Goal: Transaction & Acquisition: Purchase product/service

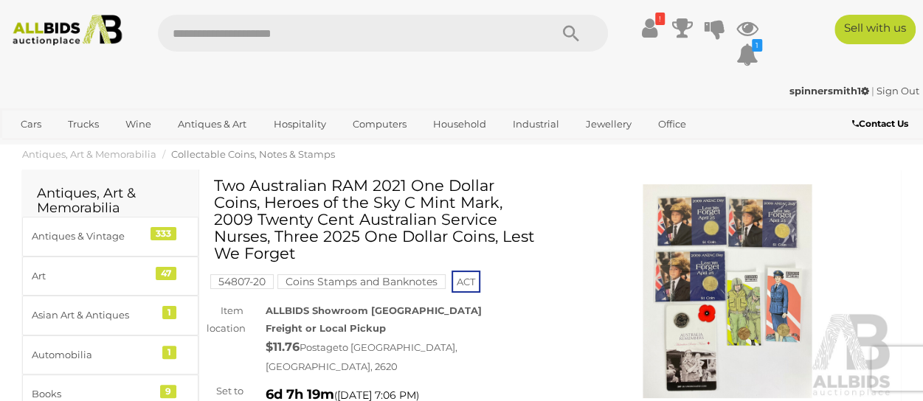
click at [721, 272] on img at bounding box center [727, 291] width 333 height 214
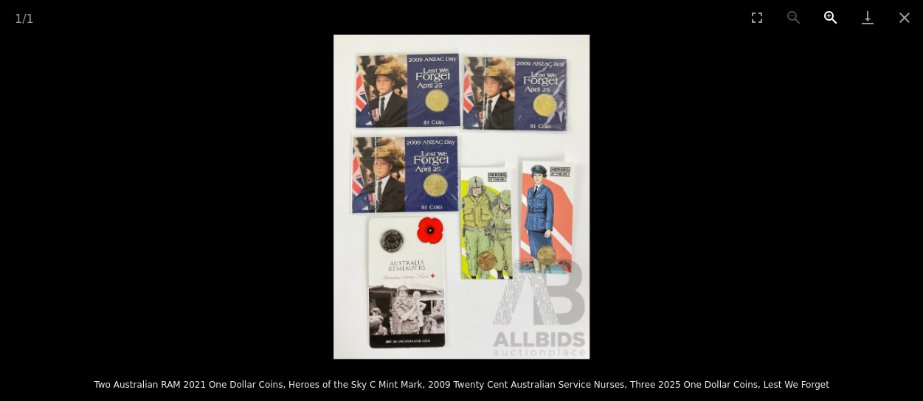
click at [828, 15] on button "Zoom in" at bounding box center [830, 17] width 37 height 35
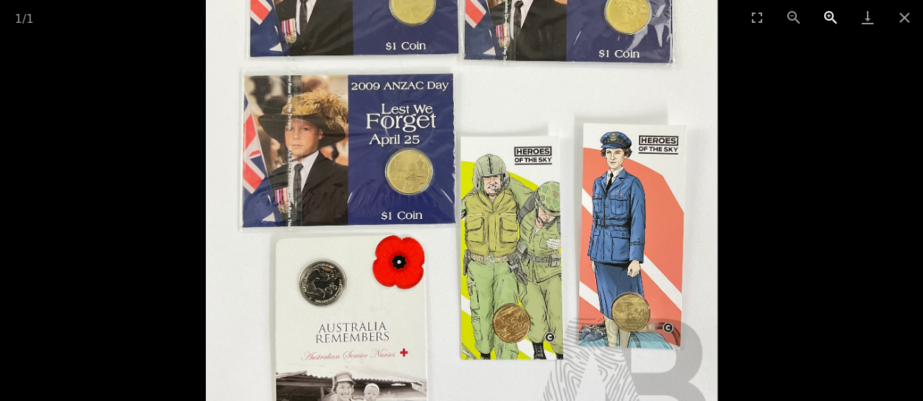
click at [828, 14] on button "Zoom in" at bounding box center [830, 17] width 37 height 35
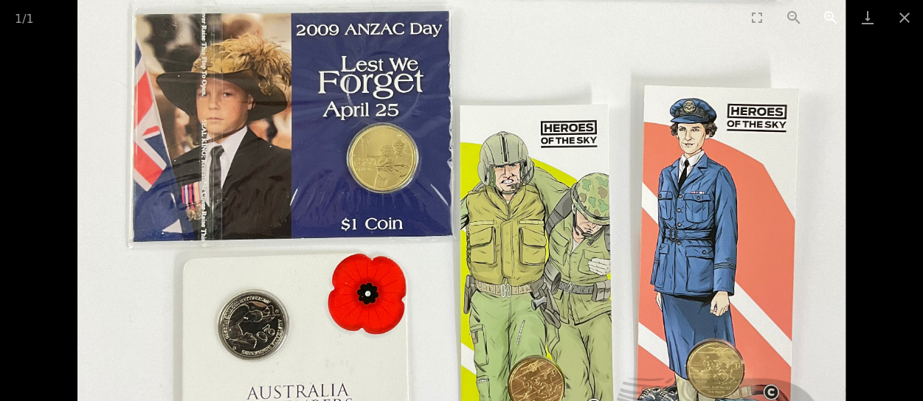
click at [828, 15] on button "Zoom in" at bounding box center [830, 17] width 37 height 35
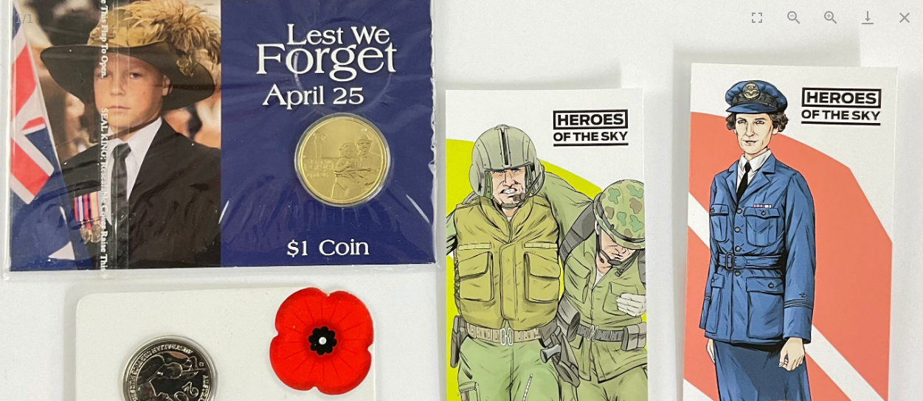
drag, startPoint x: 487, startPoint y: 274, endPoint x: 473, endPoint y: 289, distance: 20.9
click at [473, 289] on img at bounding box center [447, 207] width 1025 height 1298
click at [904, 23] on button "Close gallery" at bounding box center [904, 17] width 37 height 35
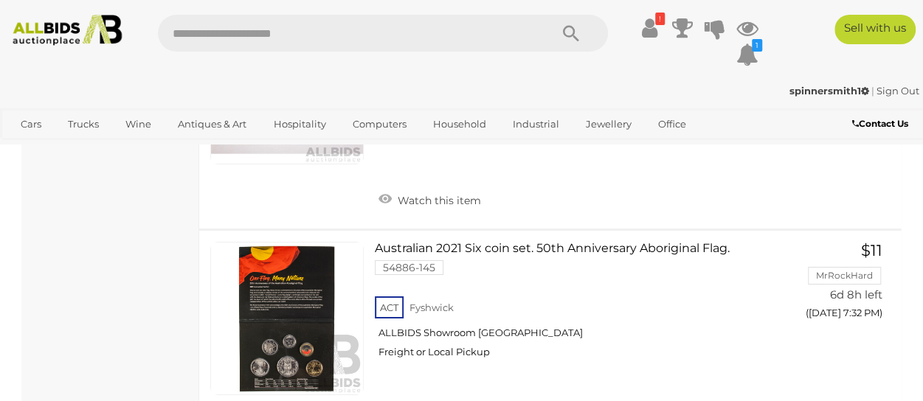
scroll to position [13588, 0]
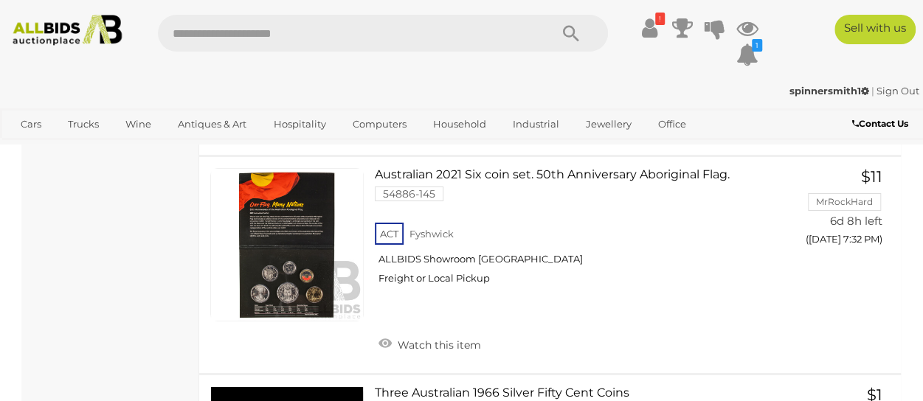
click at [467, 136] on link "Watch this item" at bounding box center [430, 125] width 110 height 22
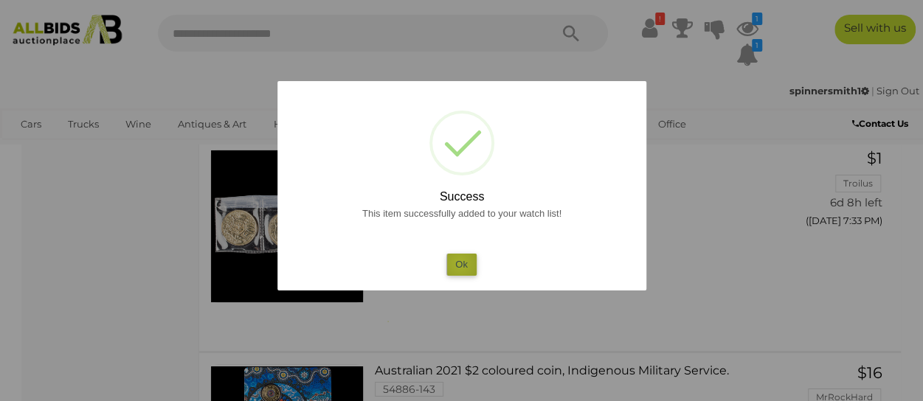
click at [460, 263] on button "Ok" at bounding box center [461, 264] width 30 height 21
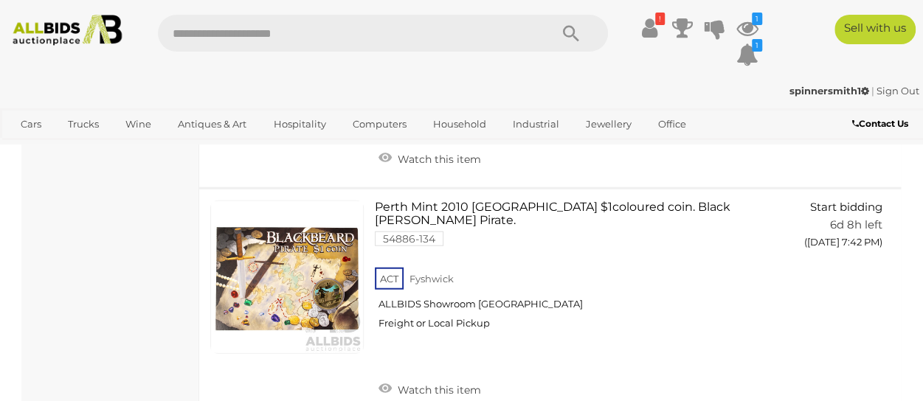
scroll to position [15579, 0]
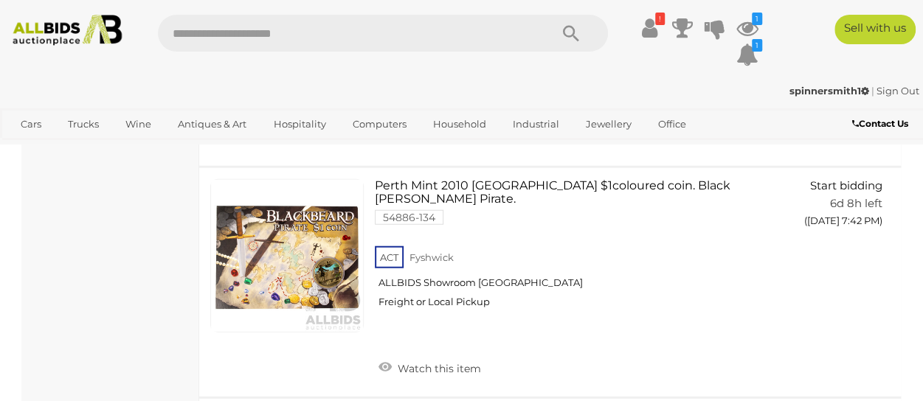
click at [299, 102] on link at bounding box center [286, 24] width 153 height 153
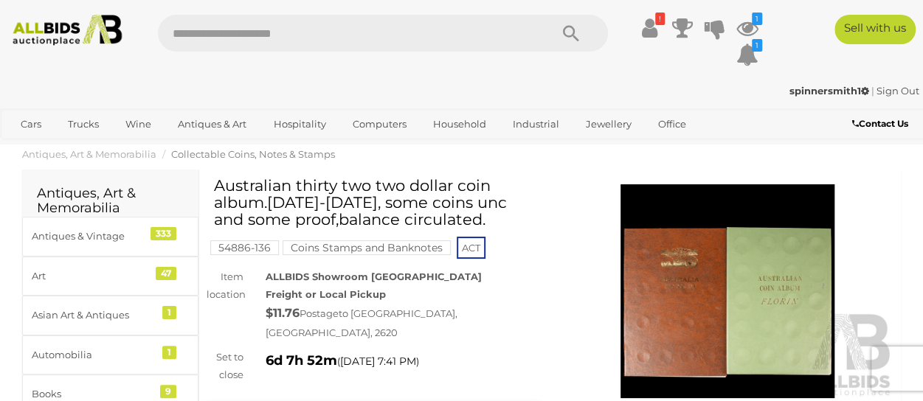
click at [714, 288] on img at bounding box center [727, 291] width 333 height 214
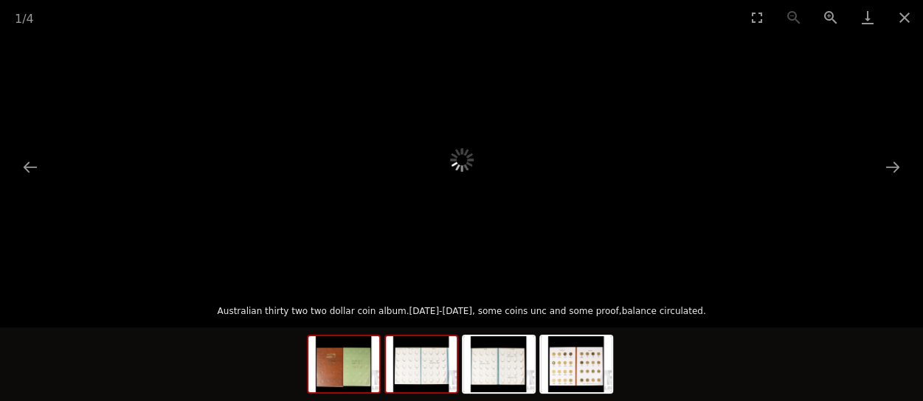
click at [413, 368] on img at bounding box center [421, 364] width 71 height 56
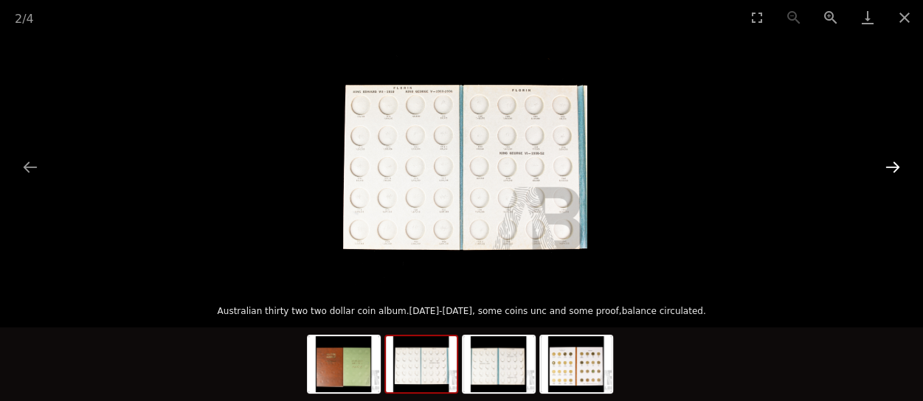
click at [892, 162] on button "Next slide" at bounding box center [892, 167] width 31 height 29
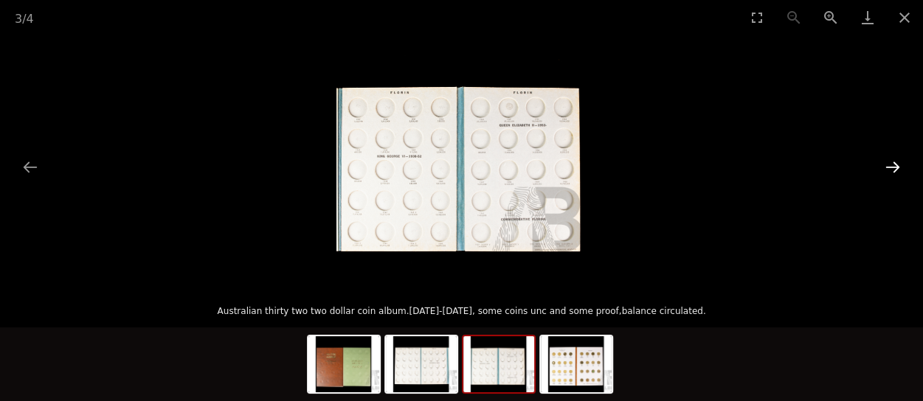
click at [892, 162] on button "Next slide" at bounding box center [892, 167] width 31 height 29
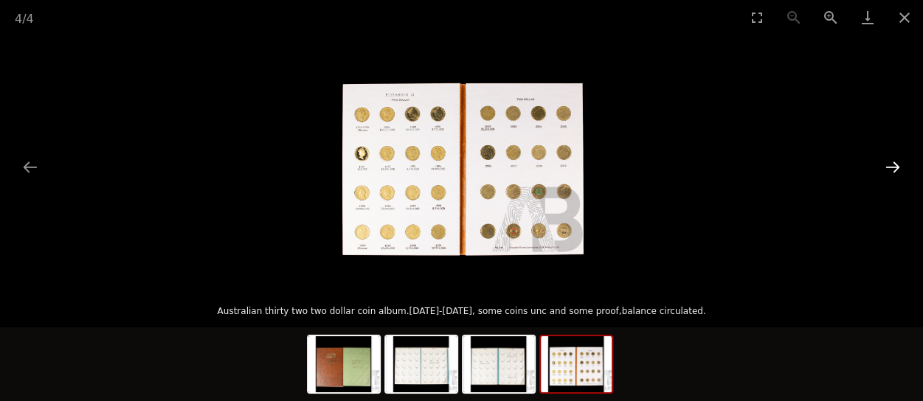
click at [892, 162] on button "Next slide" at bounding box center [892, 167] width 31 height 29
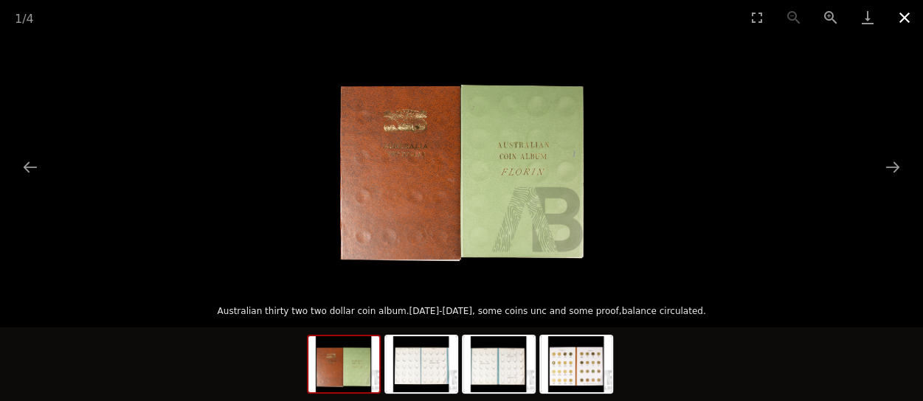
click at [904, 15] on button "Close gallery" at bounding box center [904, 17] width 37 height 35
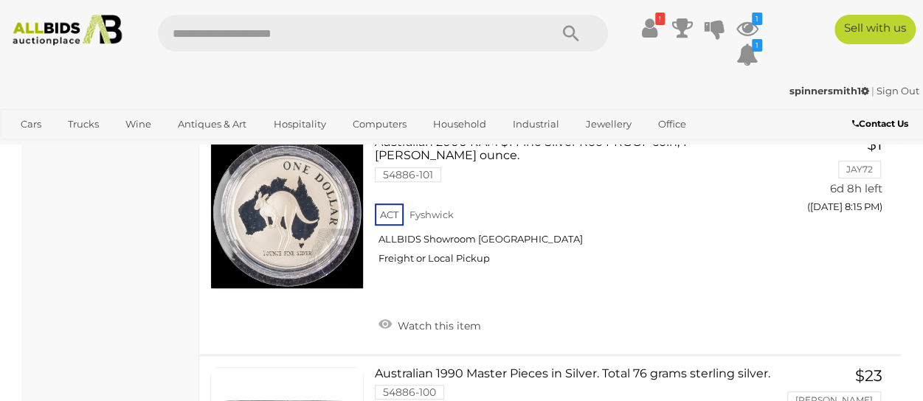
scroll to position [22689, 0]
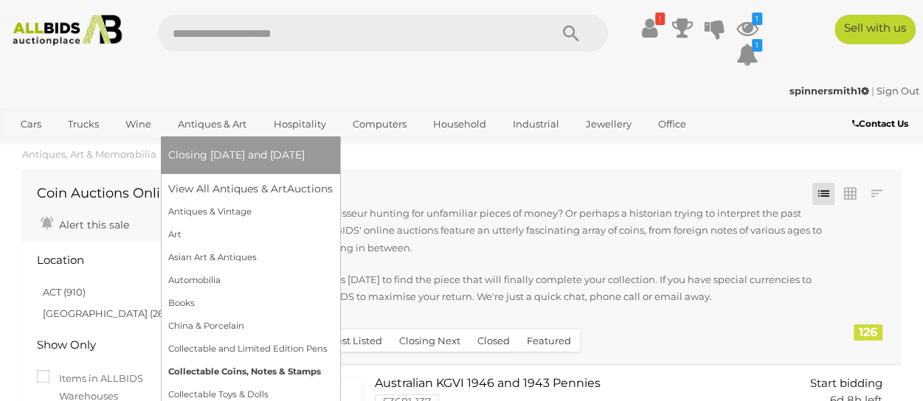
click at [249, 365] on link "Collectable Coins, Notes & Stamps" at bounding box center [250, 372] width 164 height 23
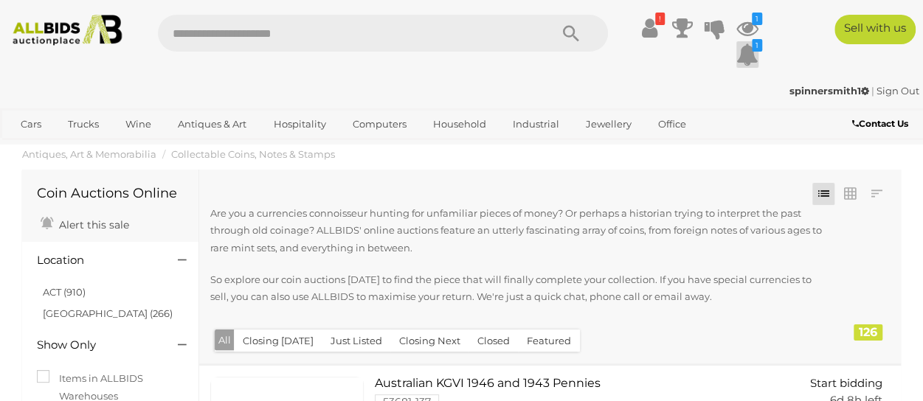
click at [749, 60] on icon at bounding box center [747, 54] width 22 height 27
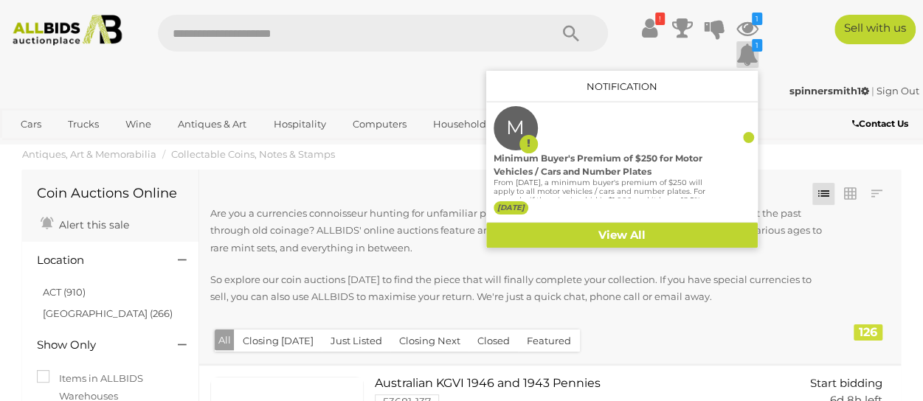
click at [749, 60] on icon at bounding box center [747, 54] width 22 height 27
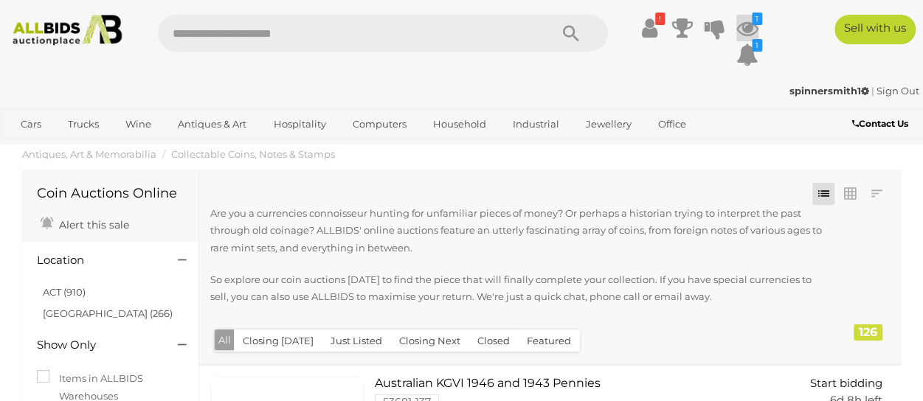
click at [738, 31] on icon at bounding box center [747, 28] width 22 height 27
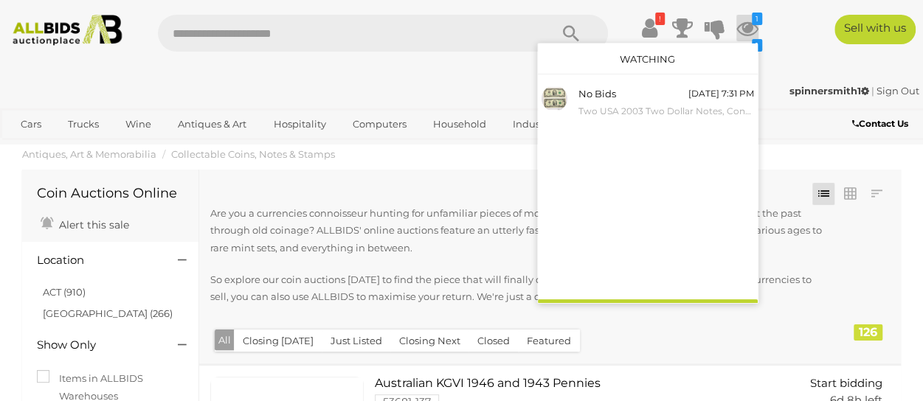
click at [738, 31] on icon at bounding box center [747, 28] width 22 height 27
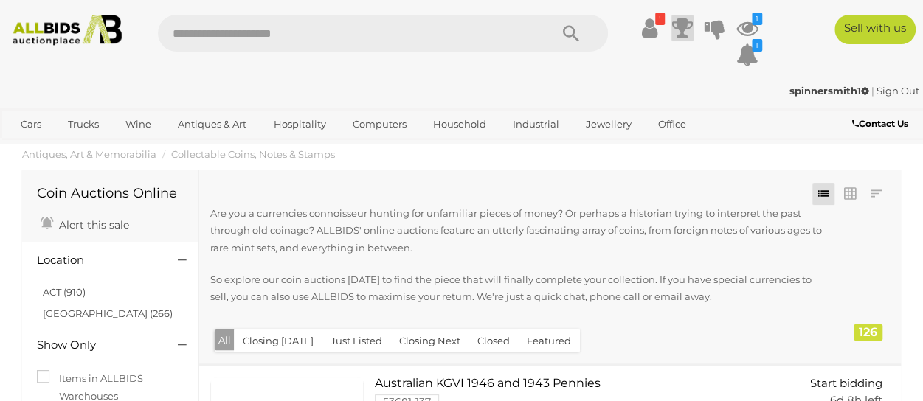
click at [685, 26] on icon at bounding box center [682, 28] width 21 height 27
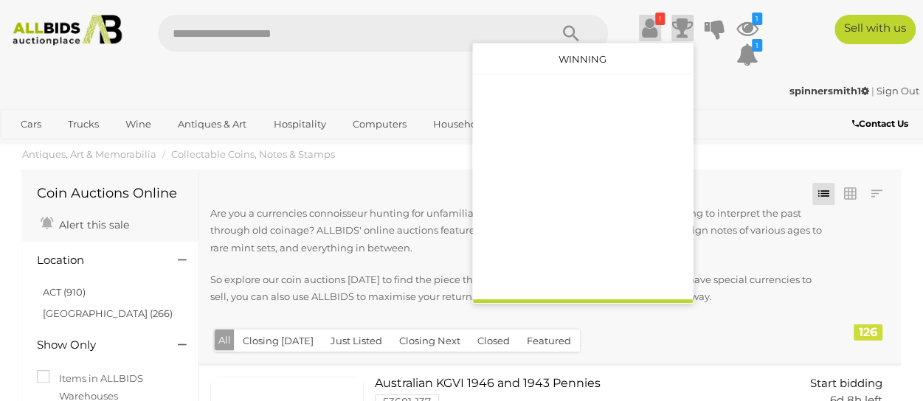
click at [649, 27] on icon at bounding box center [649, 28] width 15 height 27
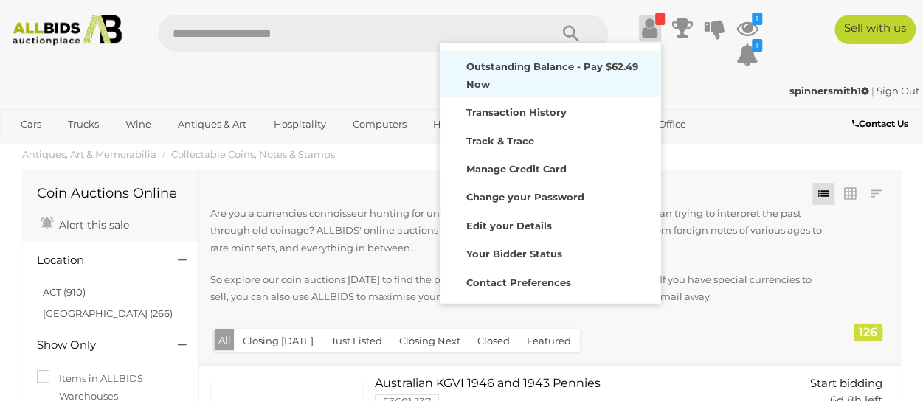
click at [506, 82] on strong "Outstanding Balance - Pay $62.49 Now" at bounding box center [552, 74] width 172 height 29
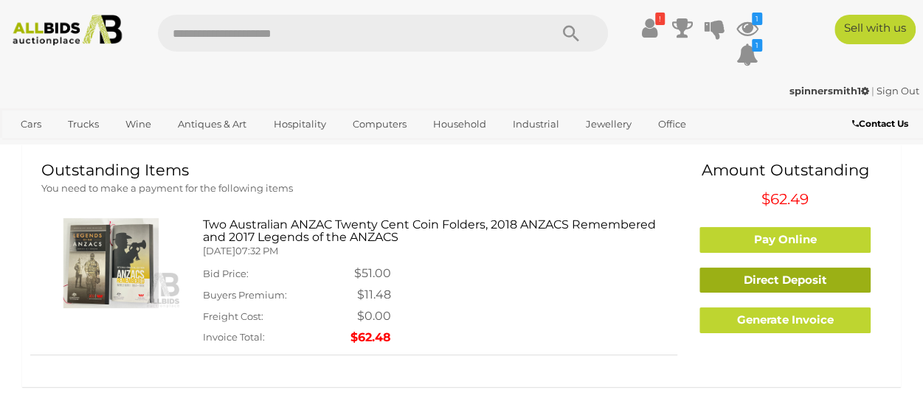
click at [790, 283] on link "Direct Deposit" at bounding box center [784, 281] width 171 height 26
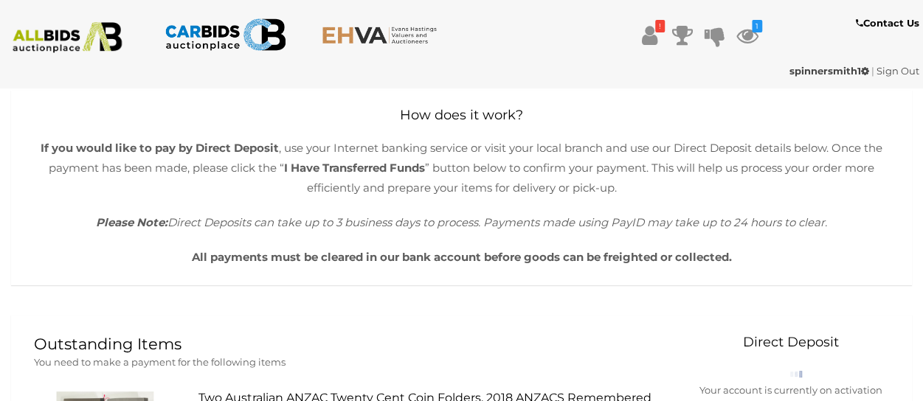
scroll to position [44, 0]
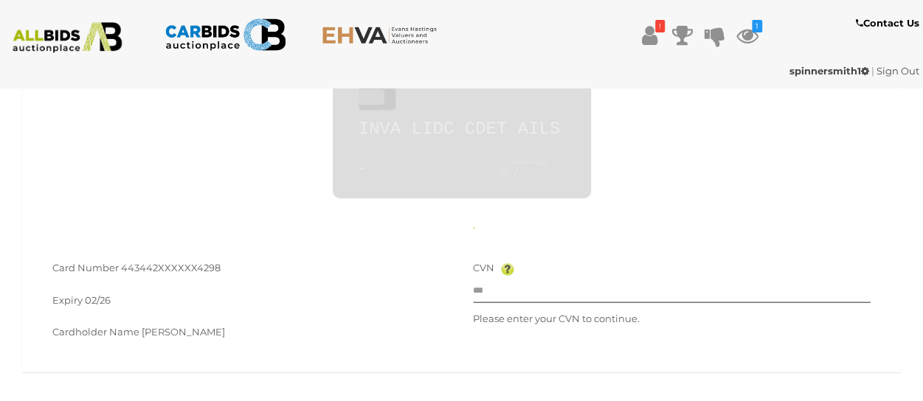
scroll to position [605, 0]
type input "**********"
click at [534, 297] on input "text" at bounding box center [672, 291] width 398 height 22
type input "***"
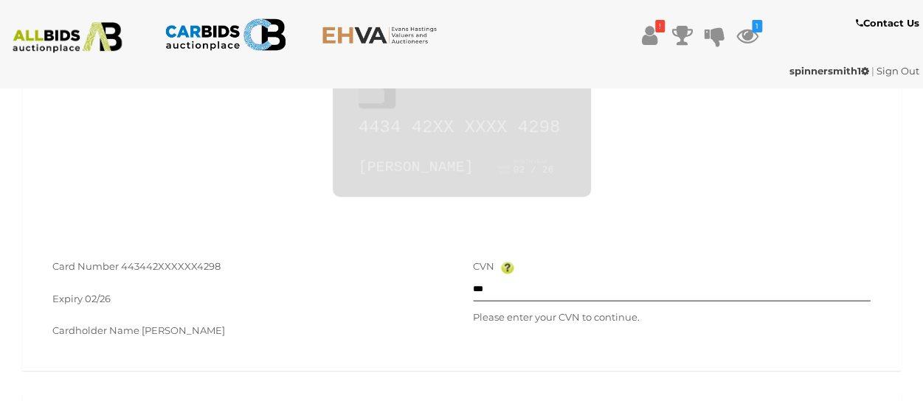
click at [402, 246] on div "Card Number 443442XXXXXX4298 Expiry 02/26 Cardholder Name Anthony Smith CVN ***" at bounding box center [461, 306] width 879 height 130
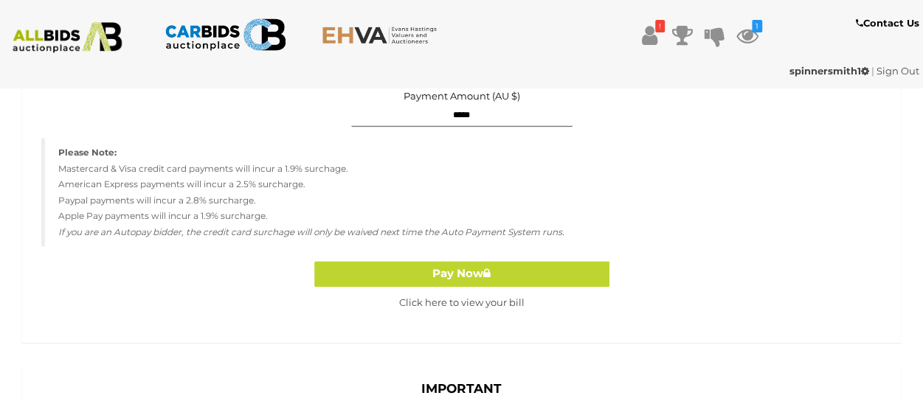
scroll to position [1047, 0]
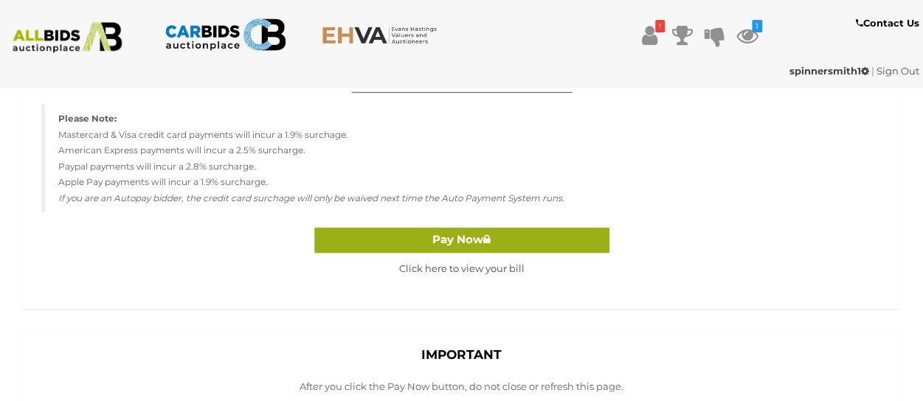
click at [457, 242] on button "Pay Now" at bounding box center [461, 240] width 295 height 26
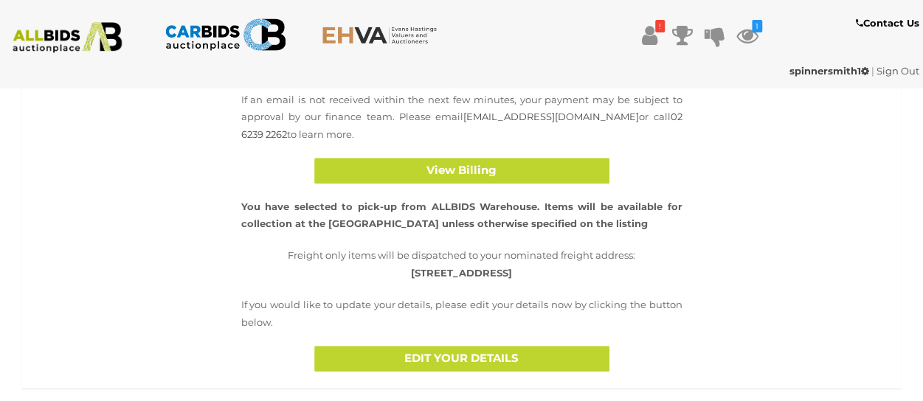
scroll to position [201, 0]
